Goal: Task Accomplishment & Management: Manage account settings

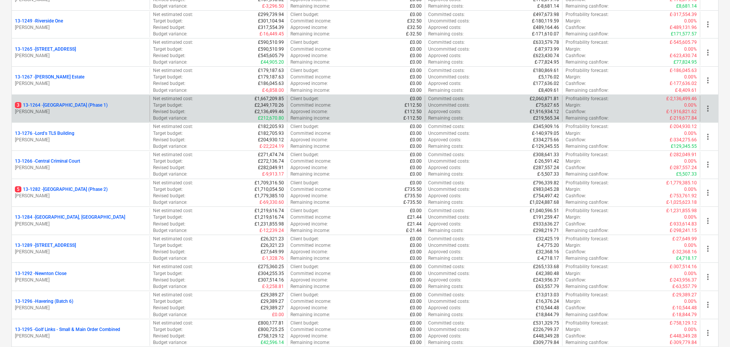
scroll to position [687, 0]
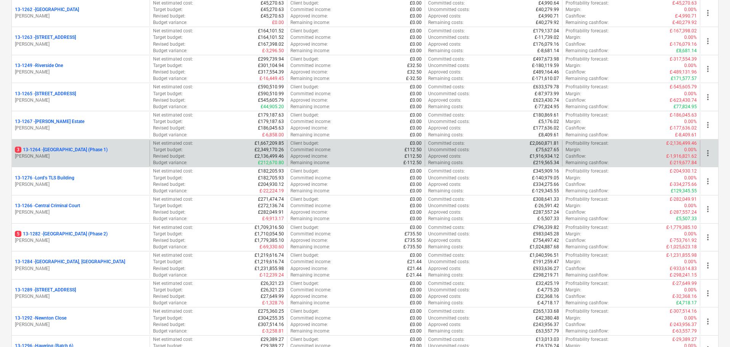
click at [108, 151] on p "3 13-1264 - Plumstead West Thamesmead (Phase 1)" at bounding box center [61, 150] width 93 height 6
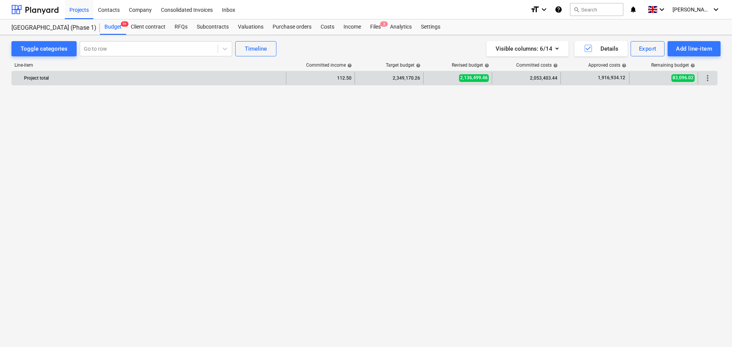
scroll to position [1441, 0]
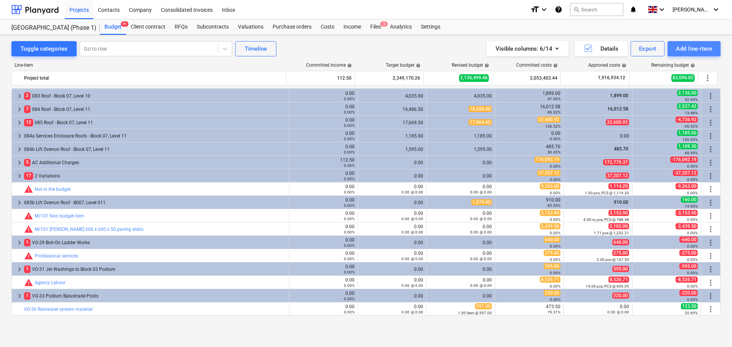
click at [675, 52] on button "Add line-item" at bounding box center [694, 48] width 53 height 15
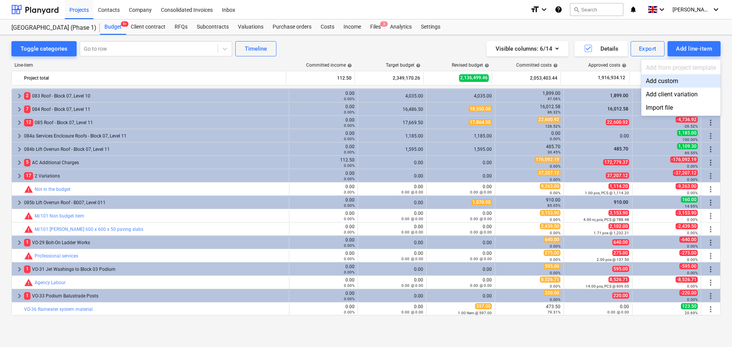
click at [662, 77] on div "Add custom" at bounding box center [681, 80] width 79 height 13
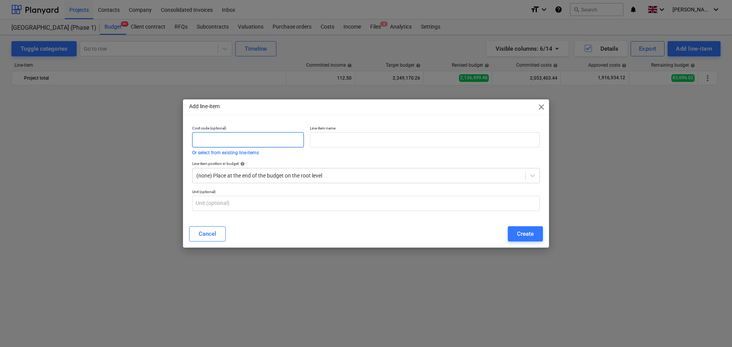
scroll to position [1441, 0]
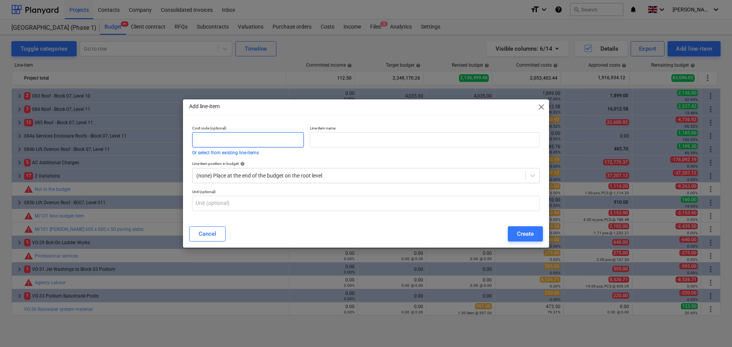
click at [221, 132] on input "text" at bounding box center [248, 139] width 112 height 15
type input "VO-37"
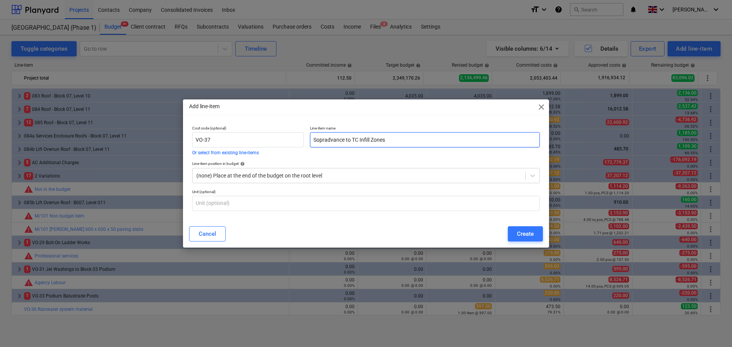
type input "Sopradvance to TC Infill Zones"
click at [371, 124] on div "Line-item name Sopradvance to TC Infill Zones" at bounding box center [425, 140] width 236 height 35
drag, startPoint x: 309, startPoint y: 126, endPoint x: 376, endPoint y: 135, distance: 68.2
click at [376, 135] on div "Line-item name Sopradvance to TC Infill Zones" at bounding box center [425, 140] width 236 height 35
click at [344, 123] on div "Line-item name Sopradvance to TC Infill Zones" at bounding box center [425, 140] width 236 height 35
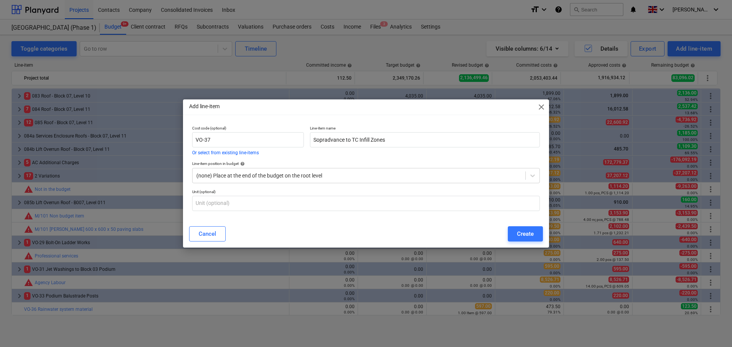
click at [339, 124] on div "Line-item name Sopradvance to TC Infill Zones" at bounding box center [425, 140] width 236 height 35
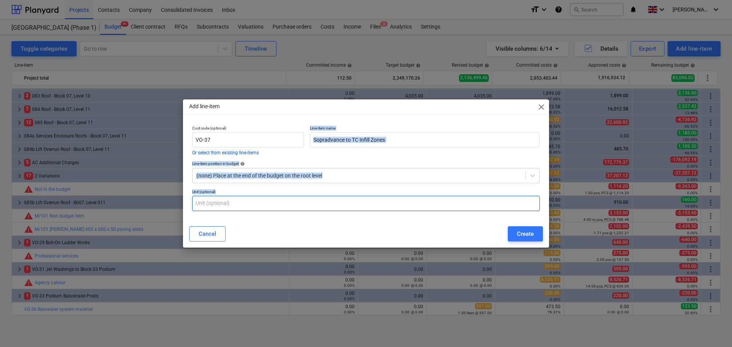
drag, startPoint x: 339, startPoint y: 124, endPoint x: 342, endPoint y: 210, distance: 86.2
click at [342, 210] on div "Cost code (optional) VO-37 Or select from existing line-items Line-item name So…" at bounding box center [366, 169] width 354 height 92
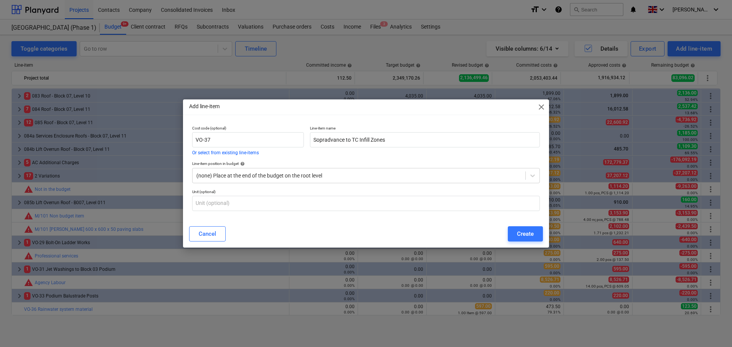
click at [361, 118] on div "Add line-item close Cost code (optional) VO-37 Or select from existing line-ite…" at bounding box center [366, 174] width 366 height 148
click at [519, 233] on div "Create" at bounding box center [525, 234] width 17 height 10
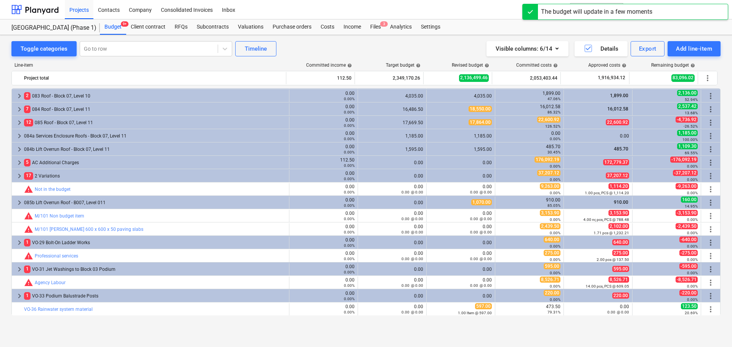
scroll to position [1455, 0]
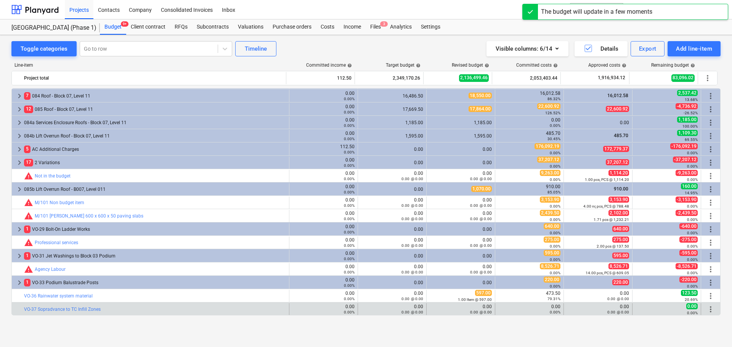
click at [709, 309] on span "more_vert" at bounding box center [710, 309] width 9 height 9
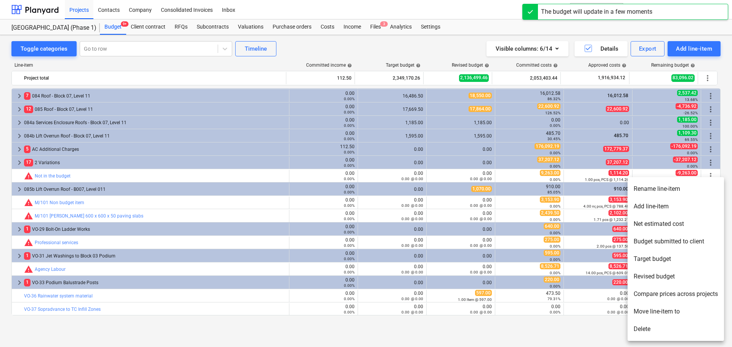
click at [666, 210] on li "Add line-item" at bounding box center [676, 207] width 96 height 18
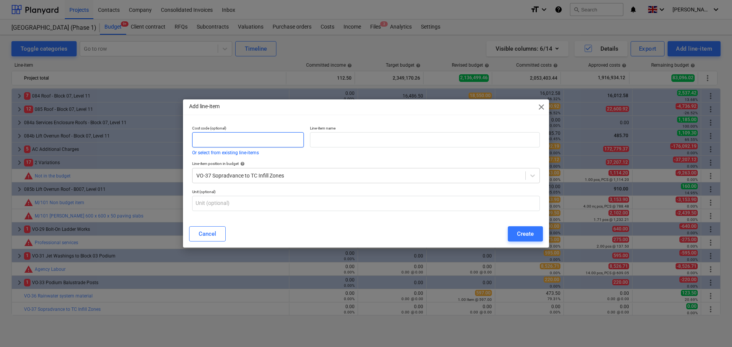
click at [266, 138] on input "text" at bounding box center [248, 139] width 112 height 15
type input "VO-37-01"
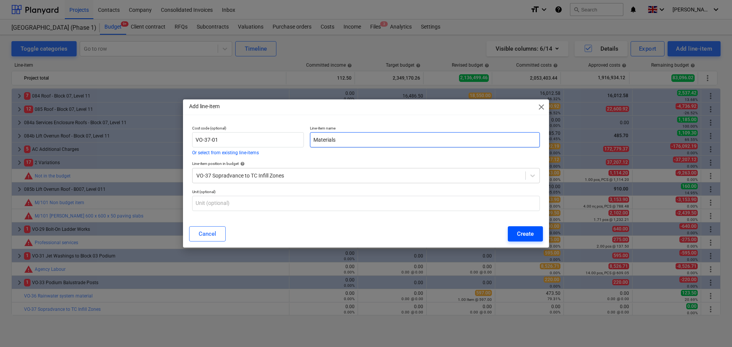
type input "Materials"
click at [524, 235] on div "Create" at bounding box center [525, 234] width 17 height 10
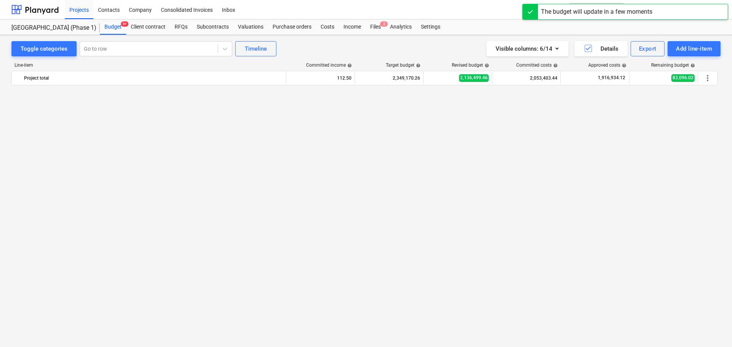
scroll to position [1455, 0]
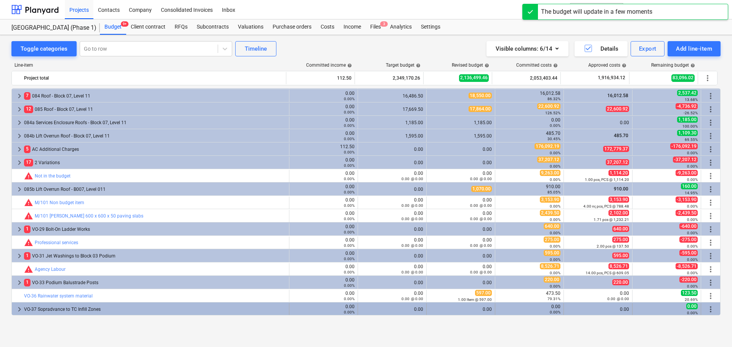
click at [709, 308] on span "more_vert" at bounding box center [710, 309] width 9 height 9
click at [708, 307] on span "more_vert" at bounding box center [710, 309] width 9 height 9
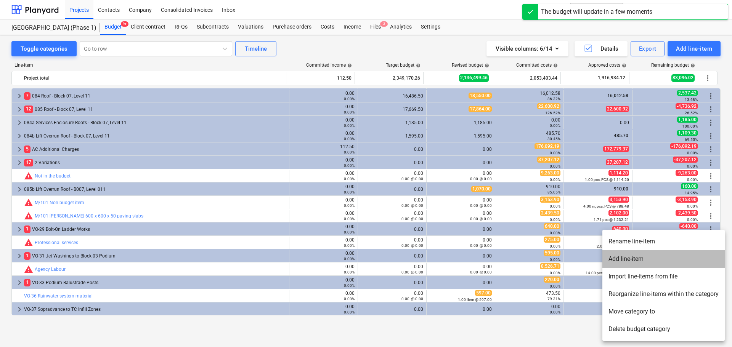
click at [655, 257] on li "Add line-item" at bounding box center [664, 260] width 122 height 18
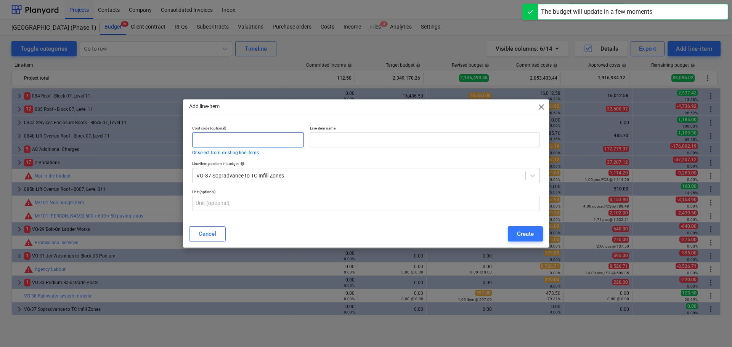
click at [267, 143] on input "text" at bounding box center [248, 139] width 112 height 15
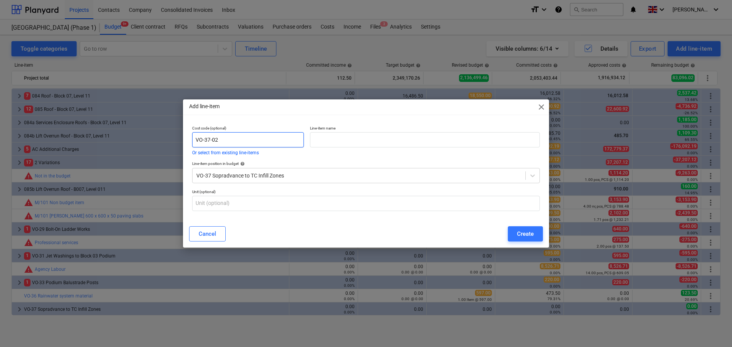
type input "VO-37-02"
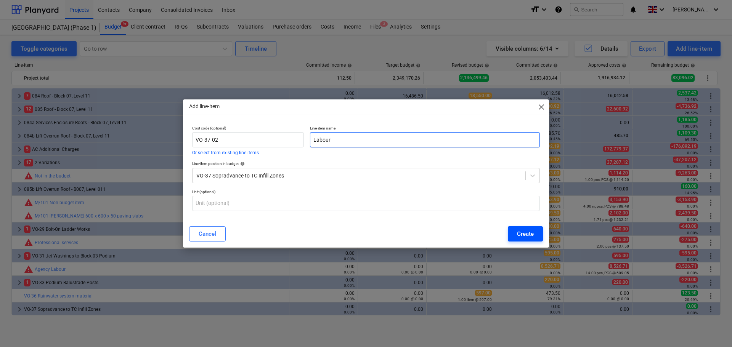
type input "Labour"
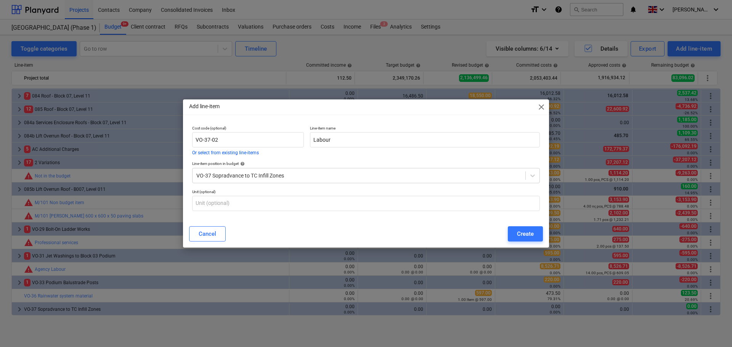
click at [523, 230] on div "Create" at bounding box center [525, 234] width 17 height 10
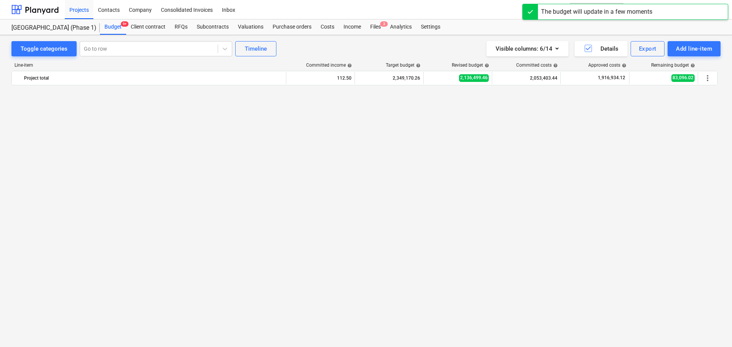
scroll to position [1455, 0]
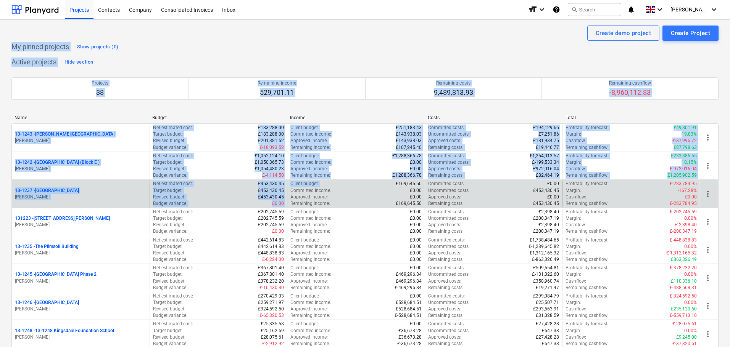
drag, startPoint x: 11, startPoint y: 48, endPoint x: 292, endPoint y: 193, distance: 316.8
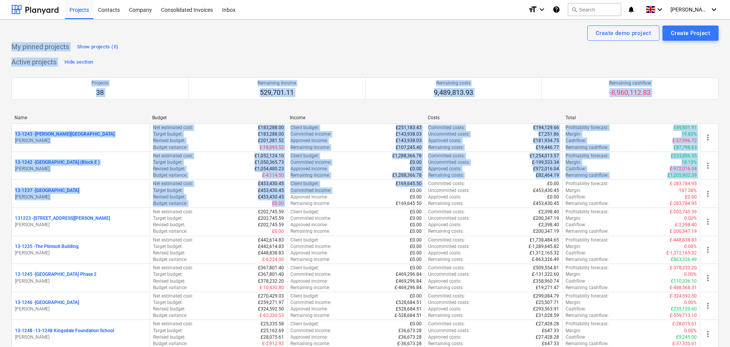
click at [42, 43] on p "My pinned projects" at bounding box center [40, 46] width 58 height 9
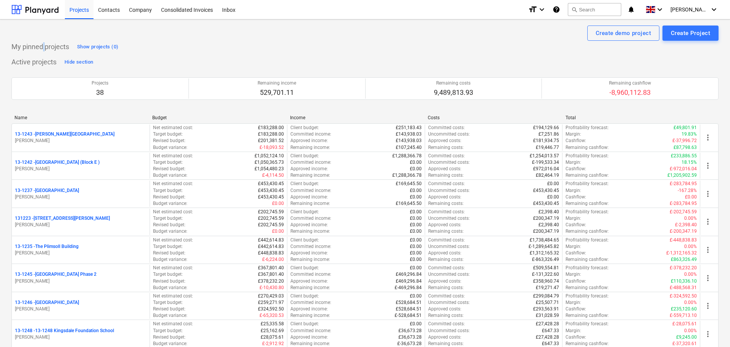
click at [42, 43] on p "My pinned projects" at bounding box center [40, 46] width 58 height 9
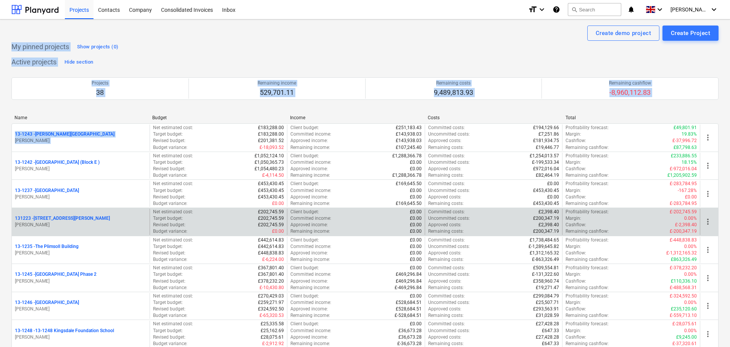
drag, startPoint x: 42, startPoint y: 43, endPoint x: 101, endPoint y: 214, distance: 181.2
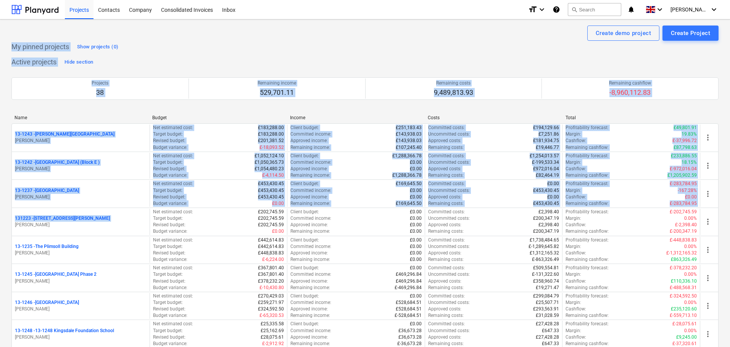
click at [30, 47] on p "My pinned projects" at bounding box center [40, 46] width 58 height 9
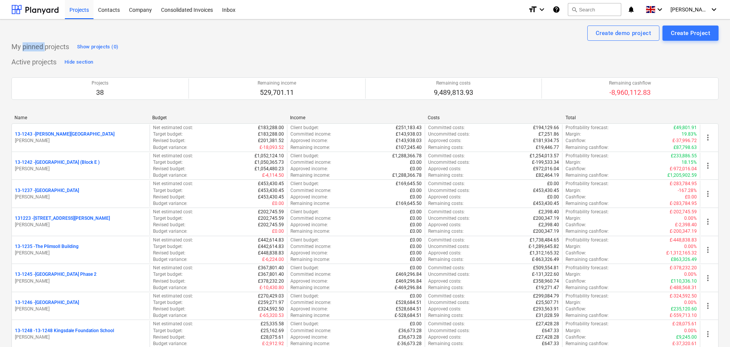
click at [30, 47] on p "My pinned projects" at bounding box center [40, 46] width 58 height 9
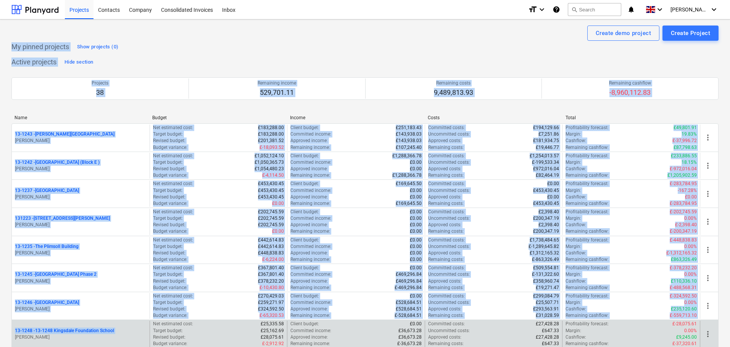
drag, startPoint x: 32, startPoint y: 59, endPoint x: 103, endPoint y: 330, distance: 279.1
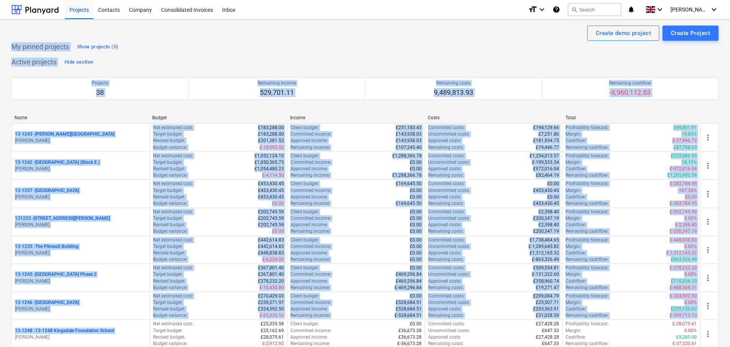
click at [25, 47] on p "My pinned projects" at bounding box center [40, 46] width 58 height 9
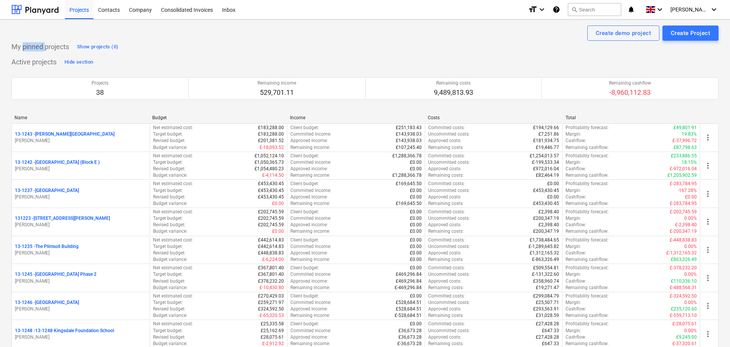
click at [25, 47] on p "My pinned projects" at bounding box center [40, 46] width 58 height 9
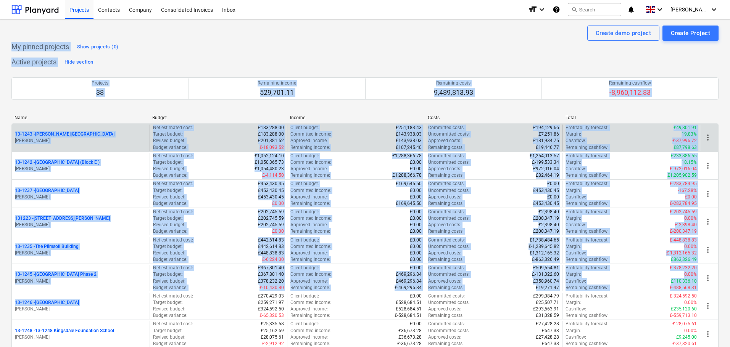
drag, startPoint x: 25, startPoint y: 47, endPoint x: 53, endPoint y: 135, distance: 92.3
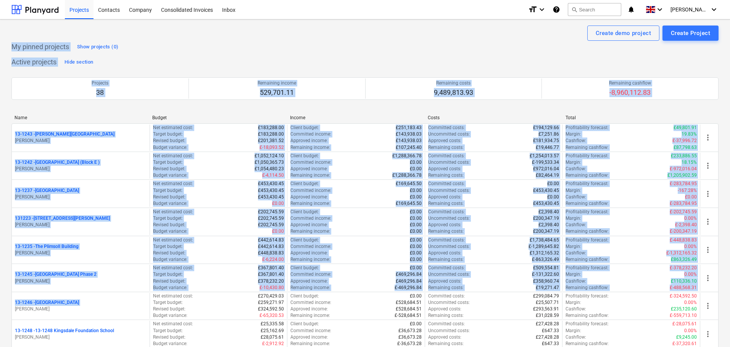
click at [43, 45] on p "My pinned projects" at bounding box center [40, 46] width 58 height 9
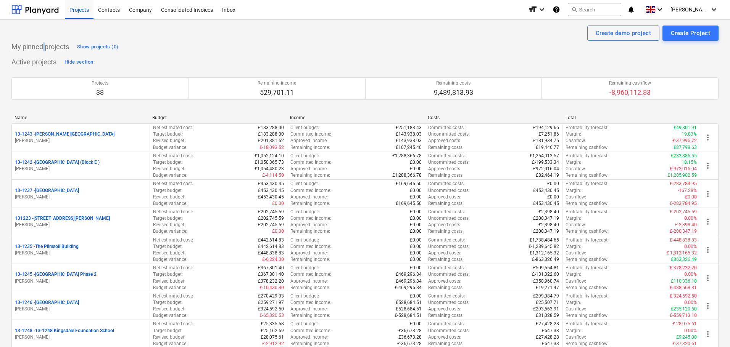
click at [43, 45] on p "My pinned projects" at bounding box center [40, 46] width 58 height 9
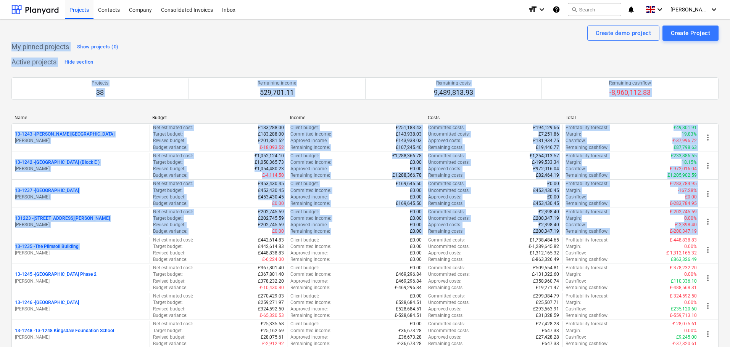
drag, startPoint x: 43, startPoint y: 45, endPoint x: 106, endPoint y: 117, distance: 95.7
click at [166, 48] on div "My pinned projects Show projects (0)" at bounding box center [364, 47] width 707 height 12
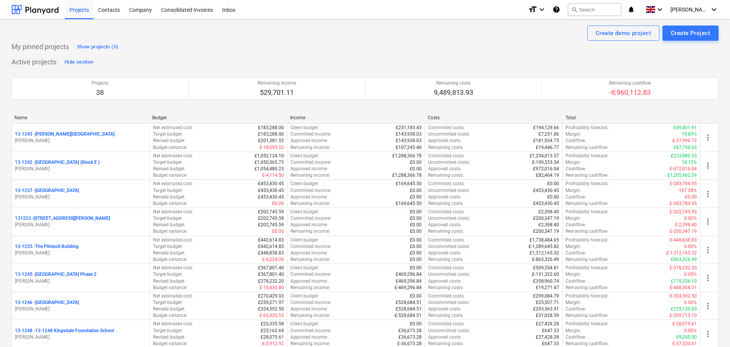
click at [12, 46] on p "My pinned projects" at bounding box center [40, 46] width 58 height 9
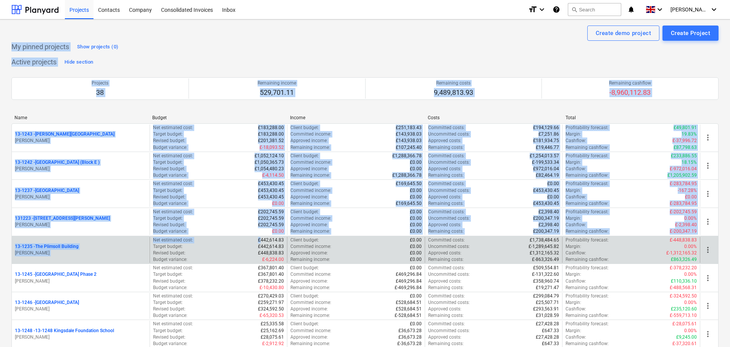
drag, startPoint x: 12, startPoint y: 46, endPoint x: 231, endPoint y: 239, distance: 291.8
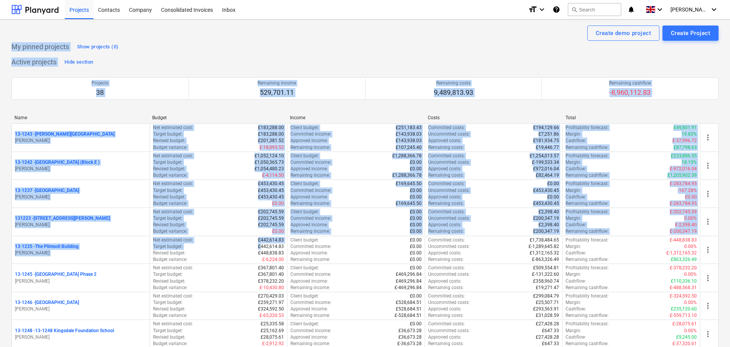
click at [39, 51] on p "My pinned projects" at bounding box center [40, 46] width 58 height 9
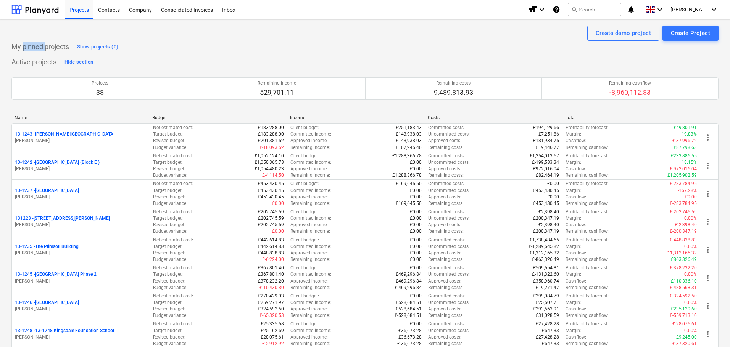
click at [39, 51] on p "My pinned projects" at bounding box center [40, 46] width 58 height 9
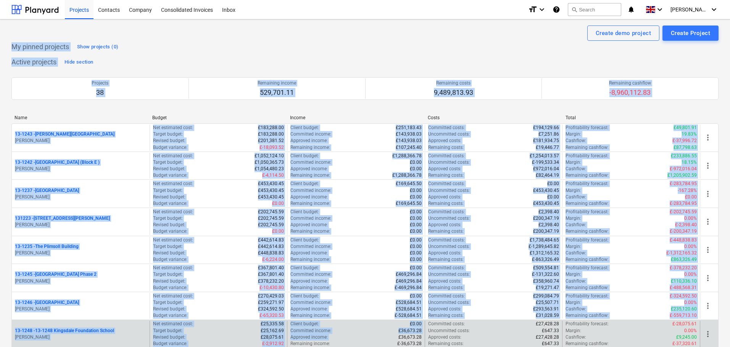
drag, startPoint x: 39, startPoint y: 51, endPoint x: 330, endPoint y: 333, distance: 405.4
click at [334, 347] on html "Projects Contacts Company Consolidated Invoices Inbox format_size keyboard_arro…" at bounding box center [365, 173] width 730 height 347
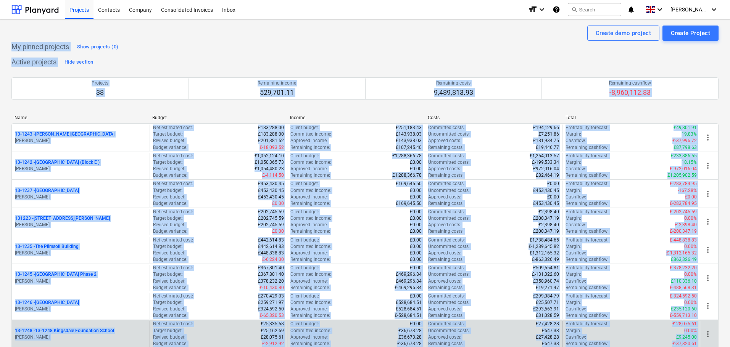
scroll to position [10, 0]
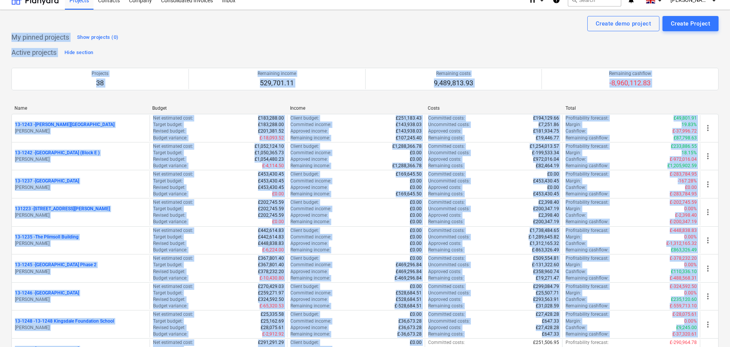
click at [173, 41] on div "My pinned projects Show projects (0)" at bounding box center [364, 37] width 707 height 12
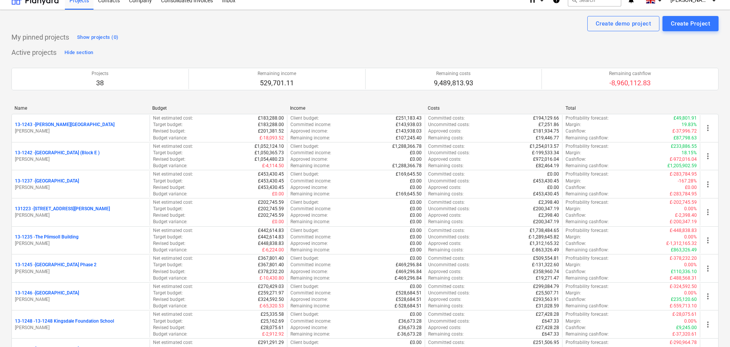
click at [27, 38] on p "My pinned projects" at bounding box center [40, 37] width 58 height 9
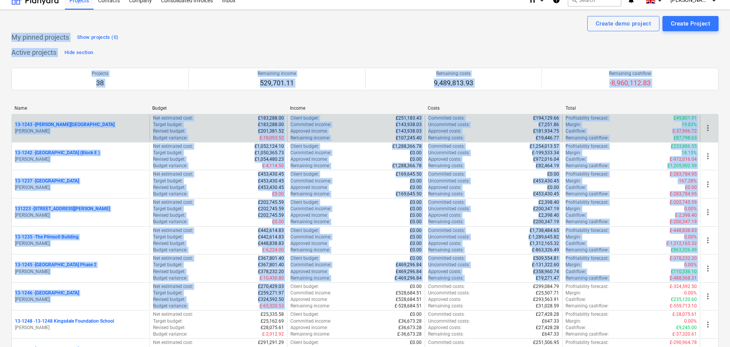
drag, startPoint x: 27, startPoint y: 38, endPoint x: 235, endPoint y: 129, distance: 226.3
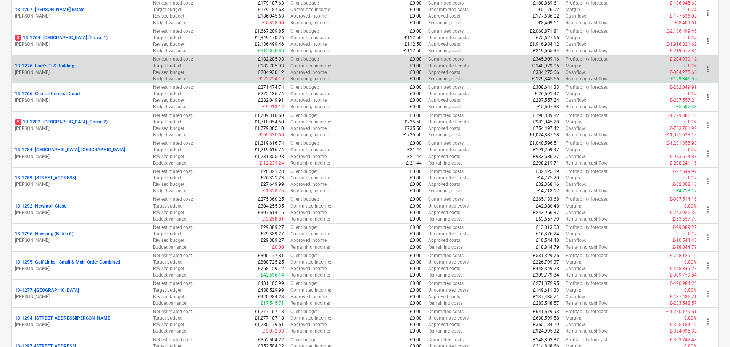
scroll to position [810, 0]
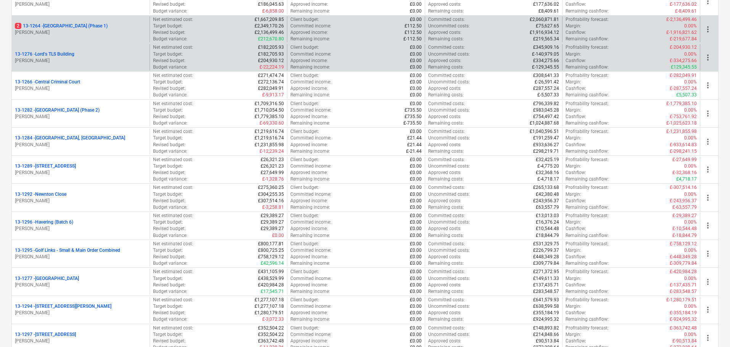
click at [108, 28] on p "2 13-1264 - [GEOGRAPHIC_DATA] (Phase 1)" at bounding box center [61, 26] width 93 height 6
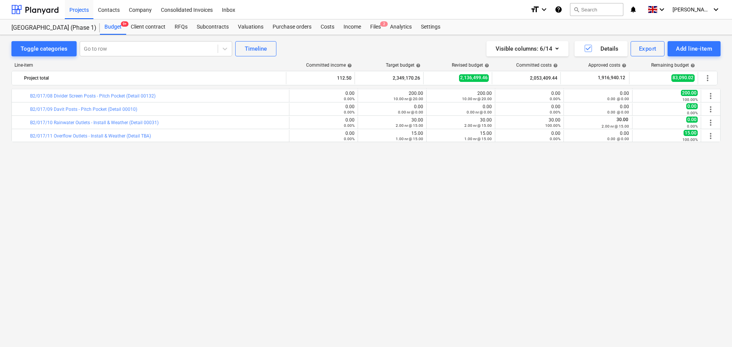
scroll to position [196, 0]
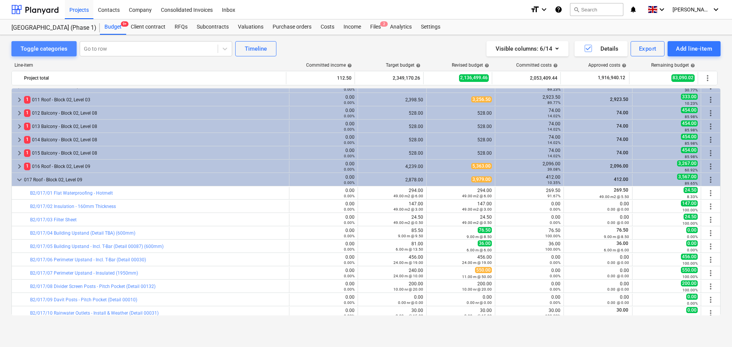
click at [57, 48] on div "Toggle categories" at bounding box center [44, 49] width 47 height 10
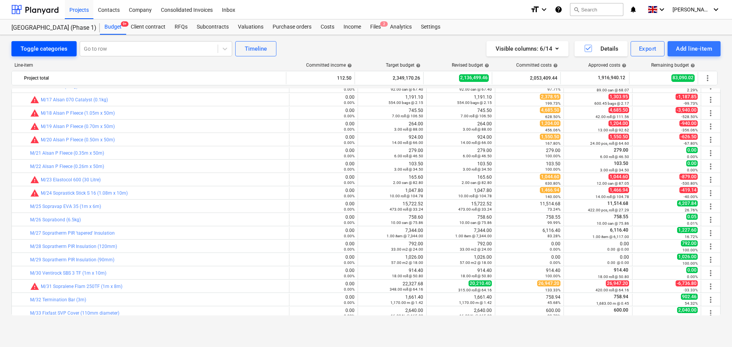
click at [56, 55] on button "Toggle categories" at bounding box center [43, 48] width 65 height 15
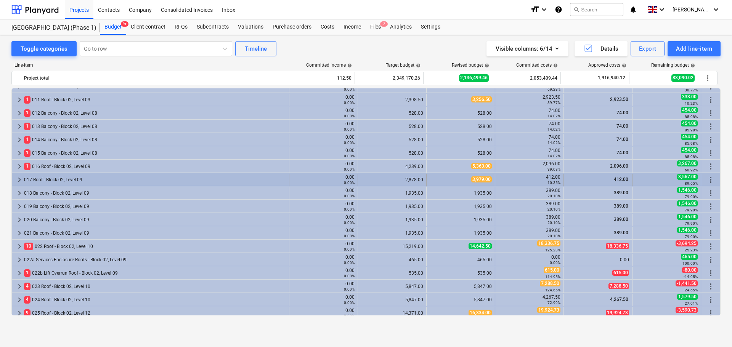
click at [68, 182] on div "017 Roof - Block 02, Level 09" at bounding box center [155, 180] width 262 height 12
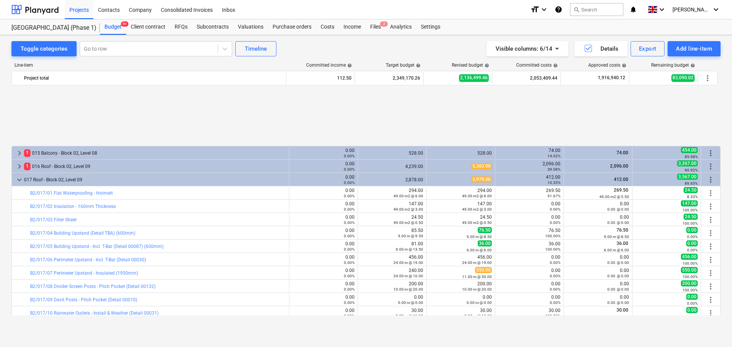
scroll to position [272, 0]
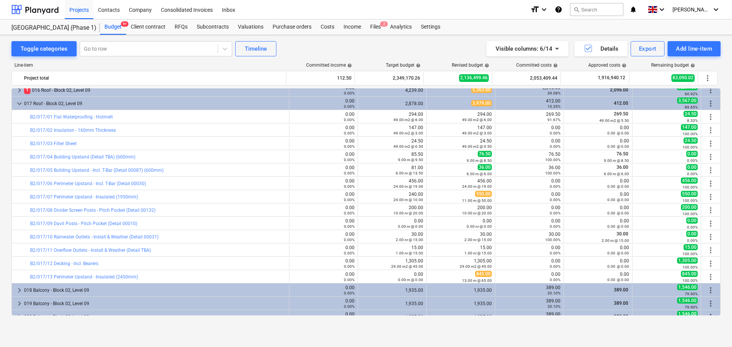
click at [189, 144] on div "bar_chart B2/017/03 Filter Sheet" at bounding box center [158, 143] width 256 height 5
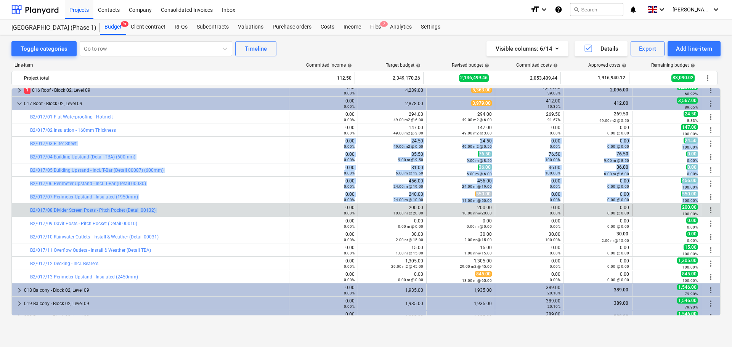
drag, startPoint x: 189, startPoint y: 144, endPoint x: 186, endPoint y: 207, distance: 63.0
click at [186, 207] on div "bar_chart B2/017/08 Divider Screen Posts - Pitch Pocket (Detail 00132)" at bounding box center [158, 210] width 256 height 12
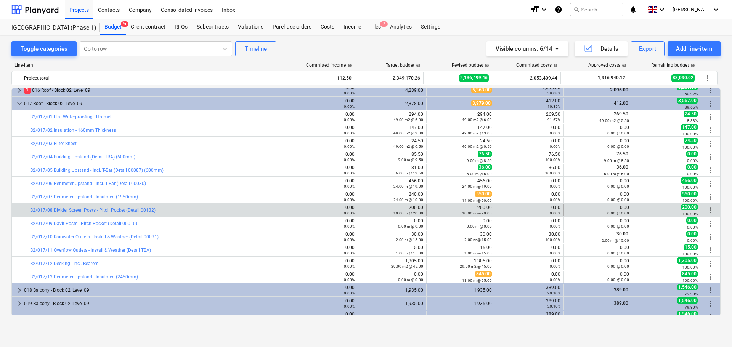
click at [186, 207] on div "bar_chart B2/017/08 Divider Screen Posts - Pitch Pocket (Detail 00132)" at bounding box center [158, 210] width 256 height 12
drag, startPoint x: 186, startPoint y: 207, endPoint x: 605, endPoint y: 211, distance: 419.6
click at [605, 211] on div "bar_chart B2/017/08 Divider Screen Posts - Pitch Pocket (Detail 00132) 0.00 0.0…" at bounding box center [366, 210] width 709 height 12
click at [608, 211] on small "0.00 @ 0.00" at bounding box center [619, 213] width 22 height 4
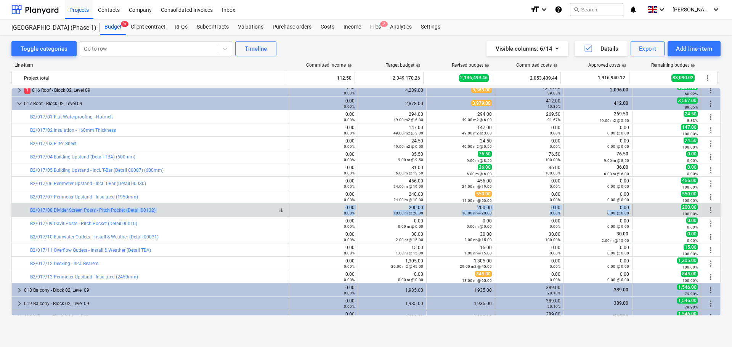
drag, startPoint x: 605, startPoint y: 211, endPoint x: 161, endPoint y: 213, distance: 443.9
click at [161, 213] on div "bar_chart B2/017/08 Divider Screen Posts - Pitch Pocket (Detail 00132) 0.00 0.0…" at bounding box center [366, 210] width 709 height 12
click at [167, 208] on div "bar_chart B2/017/08 Divider Screen Posts - Pitch Pocket (Detail 00132)" at bounding box center [158, 210] width 256 height 5
drag, startPoint x: 167, startPoint y: 208, endPoint x: 598, endPoint y: 214, distance: 430.6
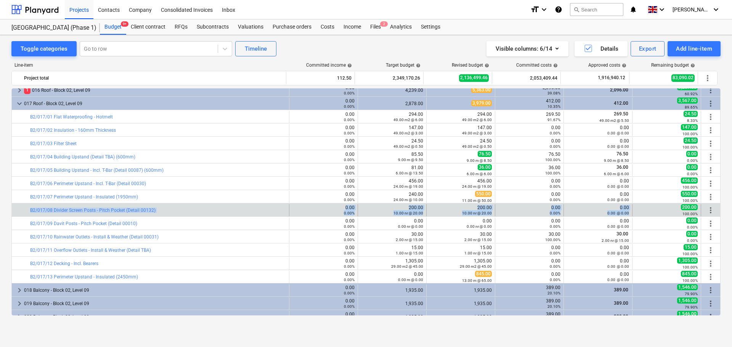
click at [598, 214] on div "bar_chart B2/017/08 Divider Screen Posts - Pitch Pocket (Detail 00132) 0.00 0.0…" at bounding box center [366, 210] width 709 height 12
click at [21, 212] on div at bounding box center [18, 210] width 6 height 12
drag, startPoint x: 34, startPoint y: 211, endPoint x: 51, endPoint y: 210, distance: 16.8
click at [51, 210] on div "bar_chart B2/017/08 Divider Screen Posts - Pitch Pocket (Detail 00132)" at bounding box center [151, 210] width 278 height 12
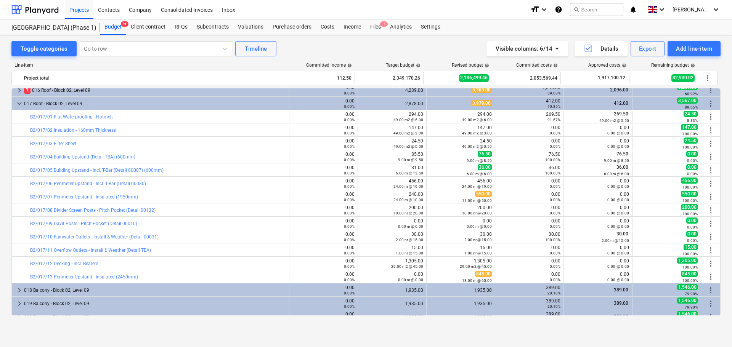
copy div "bar_chart B2/017/08"
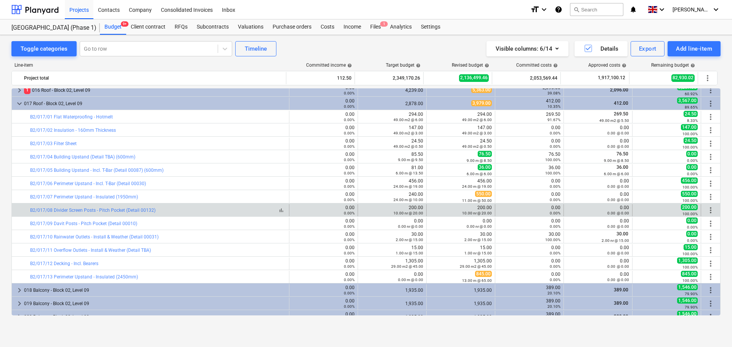
click at [209, 209] on div "bar_chart B2/017/08 Divider Screen Posts - Pitch Pocket (Detail 00132)" at bounding box center [158, 210] width 256 height 5
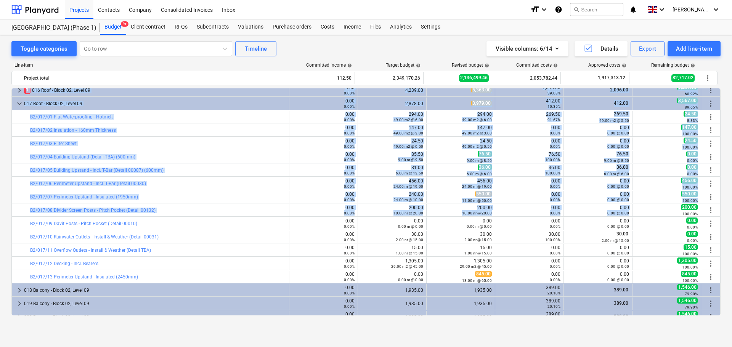
drag, startPoint x: 209, startPoint y: 209, endPoint x: 625, endPoint y: 217, distance: 416.9
click at [328, 50] on div "Toggle categories Go to row Timeline Visible columns : 6/14 Details Export Add …" at bounding box center [365, 48] width 709 height 15
